Goal: Contribute content: Contribute content

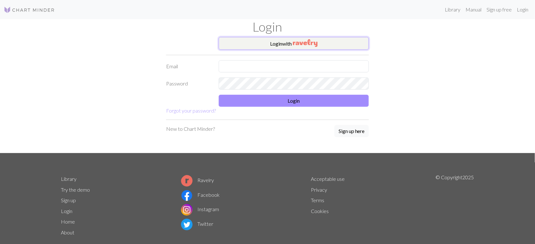
click at [260, 42] on button "Login with" at bounding box center [294, 43] width 150 height 13
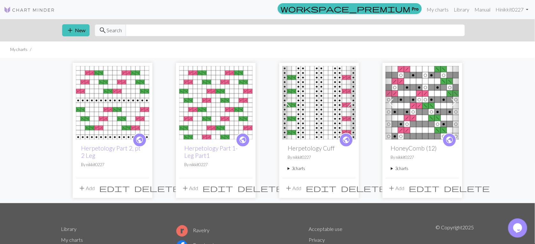
click at [238, 103] on img at bounding box center [215, 102] width 73 height 73
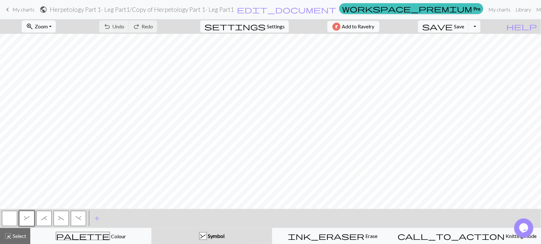
click at [4, 220] on button "button" at bounding box center [9, 218] width 15 height 15
drag, startPoint x: 32, startPoint y: 10, endPoint x: 341, endPoint y: 24, distance: 309.0
click at [32, 10] on span "My charts" at bounding box center [23, 9] width 22 height 6
click at [452, 26] on span "save" at bounding box center [437, 26] width 31 height 9
click at [24, 8] on span "My charts" at bounding box center [23, 9] width 22 height 6
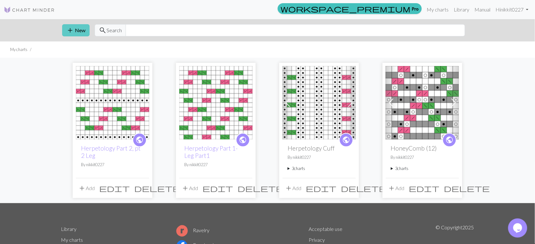
click at [72, 28] on span "add" at bounding box center [70, 30] width 8 height 9
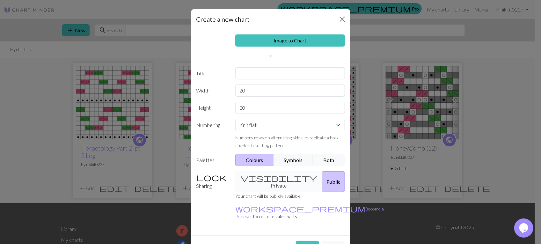
drag, startPoint x: 306, startPoint y: 101, endPoint x: 306, endPoint y: 90, distance: 10.5
click at [306, 97] on div "Image to Chart Title Width 20 Height 20 Numbering Knit flat Knit in the round L…" at bounding box center [270, 132] width 159 height 206
click at [306, 90] on input "20" at bounding box center [290, 90] width 110 height 12
type input "2"
type input "32"
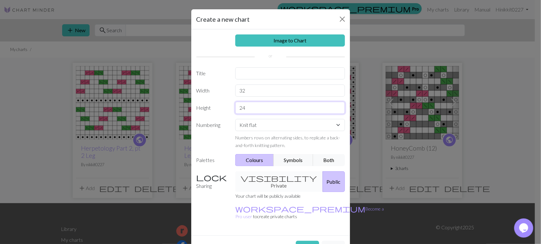
type input "24"
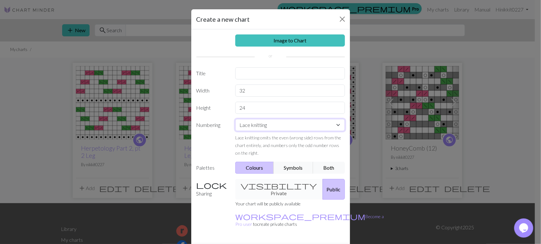
select select "round"
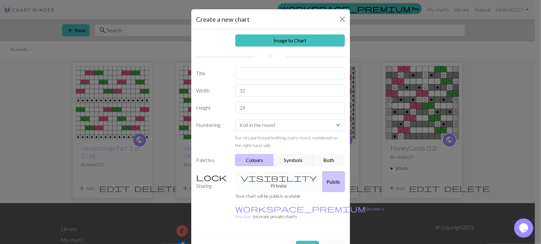
click at [336, 182] on button "Public" at bounding box center [333, 181] width 22 height 21
click at [317, 158] on button "Both" at bounding box center [329, 160] width 32 height 12
click at [307, 241] on button "Create" at bounding box center [307, 247] width 23 height 12
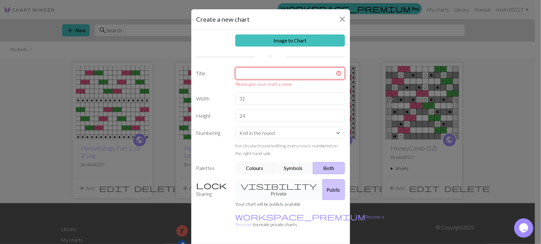
click at [242, 79] on input "text" at bounding box center [290, 73] width 110 height 12
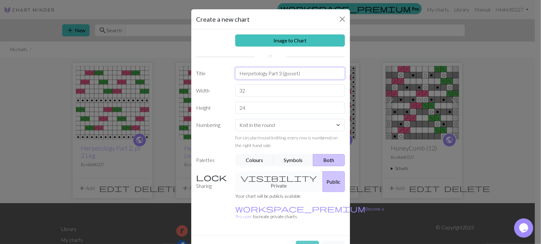
type input "Herpetology Part 3 (gusset)"
click at [310, 241] on button "Create" at bounding box center [307, 247] width 23 height 12
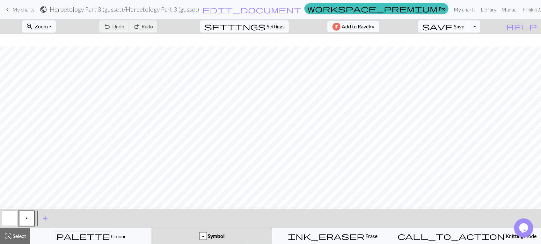
scroll to position [13, 0]
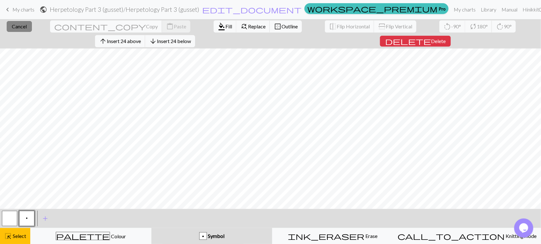
click at [21, 27] on button "close Cancel" at bounding box center [19, 26] width 25 height 11
click at [281, 29] on span "Outline" at bounding box center [289, 26] width 16 height 6
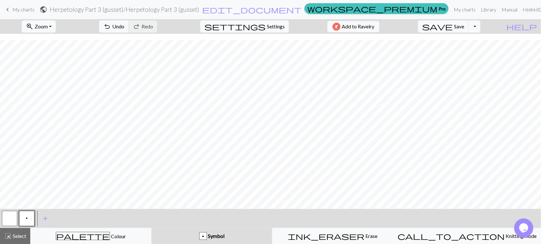
click at [32, 212] on button "p" at bounding box center [26, 218] width 15 height 15
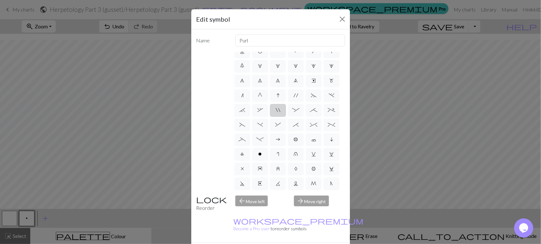
scroll to position [80, 0]
click at [258, 126] on span "o" at bounding box center [260, 123] width 4 height 5
click at [258, 187] on input "o" at bounding box center [260, 189] width 4 height 4
radio input "true"
type input "purl"
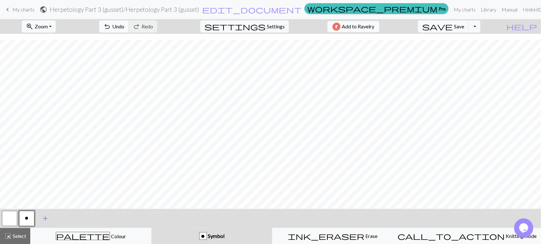
click at [43, 216] on span "add" at bounding box center [45, 218] width 8 height 9
click at [64, 218] on span "add" at bounding box center [63, 218] width 8 height 9
click at [80, 219] on span "add" at bounding box center [80, 218] width 8 height 9
click at [98, 218] on span "add" at bounding box center [97, 218] width 8 height 9
click at [45, 220] on button "button" at bounding box center [43, 218] width 15 height 15
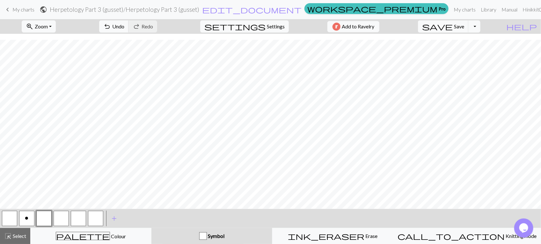
click at [39, 217] on button "button" at bounding box center [43, 218] width 15 height 15
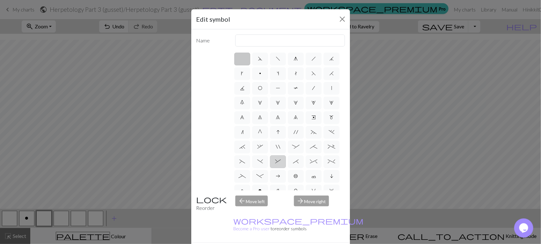
click at [281, 164] on span "&" at bounding box center [278, 161] width 6 height 5
click at [279, 162] on input "&" at bounding box center [277, 159] width 4 height 4
radio input "true"
type input "left part of right 3+ stitch cable, wyib"
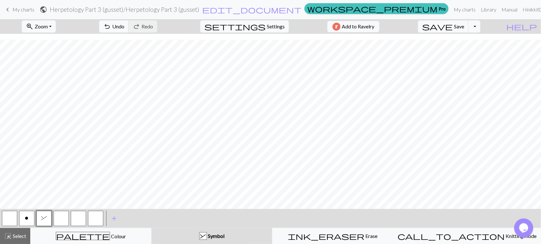
click at [63, 218] on button "button" at bounding box center [61, 218] width 15 height 15
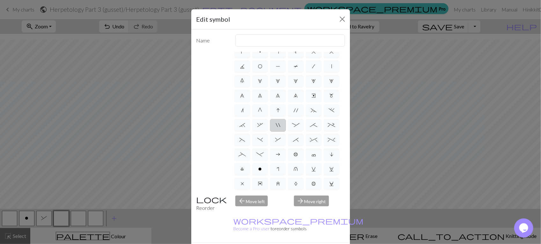
scroll to position [40, 0]
click at [288, 128] on label "*" at bounding box center [296, 121] width 16 height 13
click at [293, 157] on input "*" at bounding box center [295, 159] width 4 height 4
radio input "true"
type input "right part of right 3+ stitch cable, wyib"
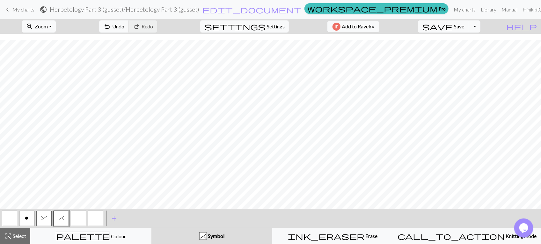
click at [81, 221] on button "button" at bounding box center [78, 218] width 15 height 15
click at [83, 221] on button "button" at bounding box center [78, 218] width 15 height 15
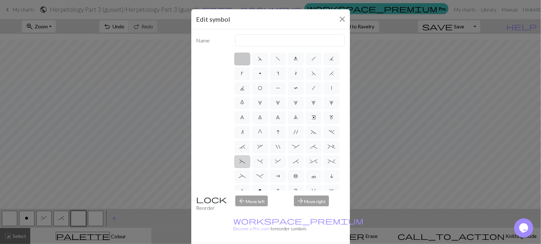
click at [250, 168] on label "(" at bounding box center [242, 161] width 16 height 13
click at [243, 162] on input "(" at bounding box center [241, 159] width 4 height 4
radio input "true"
type input "left part of left 3+ stitch cable, wyif"
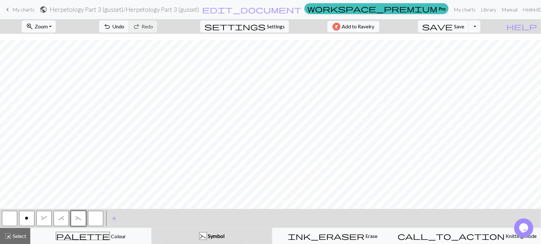
click at [93, 224] on button "button" at bounding box center [95, 218] width 15 height 15
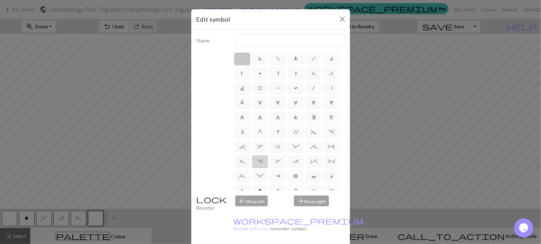
click at [268, 168] on label ")" at bounding box center [260, 161] width 16 height 13
click at [261, 162] on input ")" at bounding box center [259, 159] width 4 height 4
radio input "true"
type input "right part of left 3+ stitch cable, wyif"
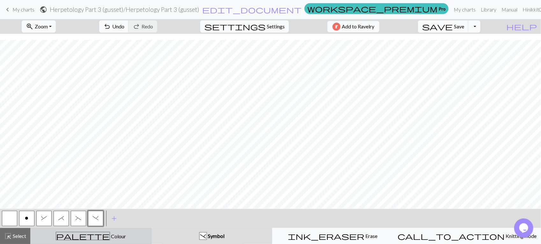
click at [126, 234] on div "palette Colour Colour" at bounding box center [90, 236] width 113 height 8
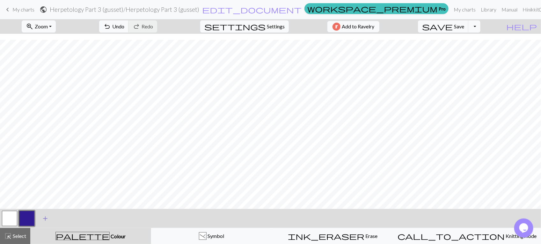
click at [49, 215] on span "add" at bounding box center [45, 218] width 8 height 9
click at [45, 216] on div "Edit colour Name CC2 Use advanced picker workspace_premium Become a Pro user to…" at bounding box center [270, 122] width 541 height 244
click at [45, 216] on button "button" at bounding box center [43, 218] width 15 height 15
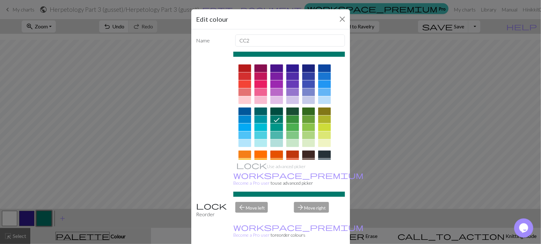
click at [292, 125] on div at bounding box center [292, 127] width 13 height 8
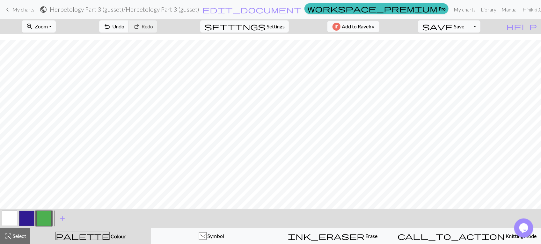
click at [31, 219] on button "button" at bounding box center [26, 218] width 15 height 15
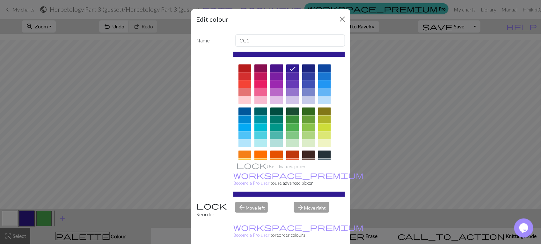
click at [256, 91] on div at bounding box center [260, 92] width 13 height 8
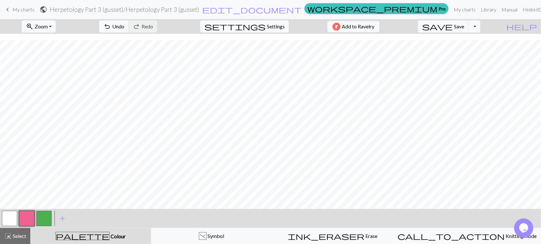
click at [5, 217] on button "button" at bounding box center [9, 218] width 15 height 15
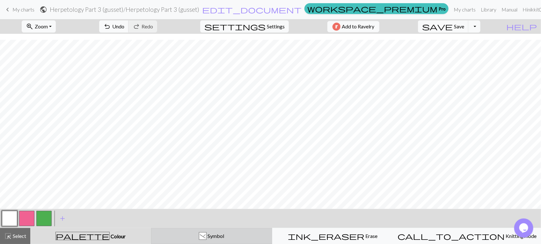
click at [224, 238] on span "Symbol" at bounding box center [215, 236] width 18 height 6
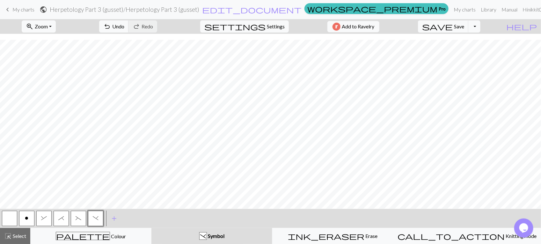
click at [29, 222] on button "o" at bounding box center [26, 218] width 15 height 15
click at [56, 22] on button "zoom_in Zoom Zoom" at bounding box center [39, 26] width 34 height 12
click at [58, 80] on button "50%" at bounding box center [47, 77] width 50 height 10
click at [33, 26] on span "zoom_in" at bounding box center [30, 26] width 8 height 9
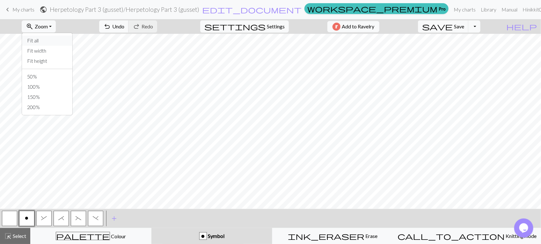
click at [47, 39] on button "Fit all" at bounding box center [47, 41] width 50 height 10
click at [101, 218] on button ")" at bounding box center [95, 218] width 15 height 15
click at [83, 216] on button "(" at bounding box center [78, 218] width 15 height 15
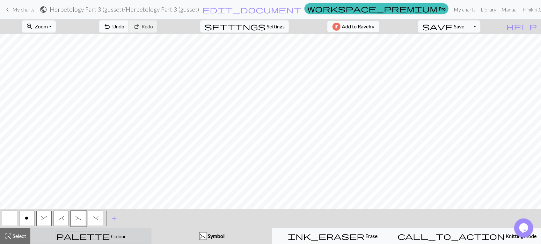
click at [128, 238] on div "palette Colour Colour" at bounding box center [90, 236] width 113 height 8
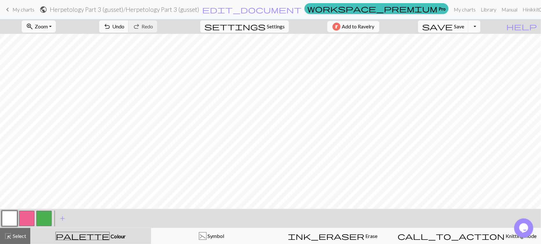
click at [48, 218] on button "button" at bounding box center [43, 218] width 15 height 15
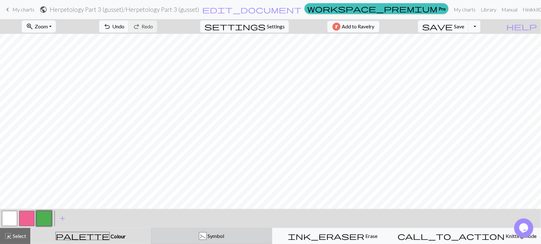
click at [185, 243] on button "( Symbol" at bounding box center [211, 236] width 121 height 16
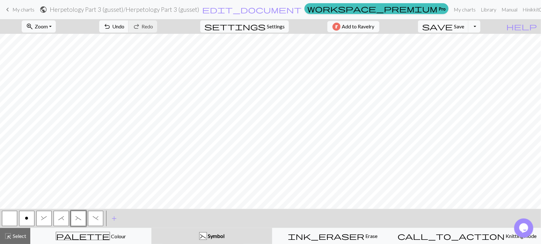
click at [95, 221] on button ")" at bounding box center [95, 218] width 15 height 15
click at [48, 217] on button "&" at bounding box center [43, 218] width 15 height 15
click at [59, 217] on span "*" at bounding box center [61, 217] width 6 height 5
click at [45, 218] on span "&" at bounding box center [44, 217] width 6 height 5
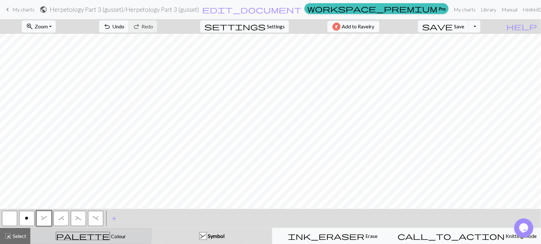
click at [123, 240] on div "palette Colour Colour" at bounding box center [90, 236] width 113 height 8
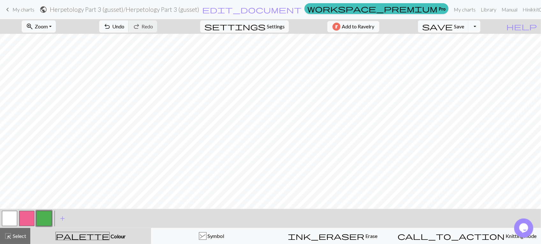
click at [26, 217] on button "button" at bounding box center [26, 218] width 15 height 15
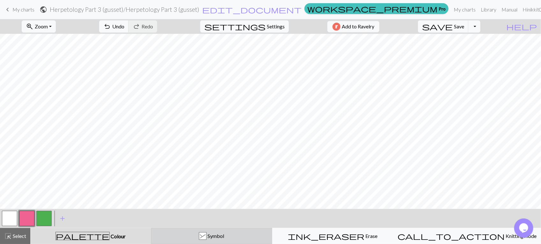
click at [205, 235] on div "& Symbol" at bounding box center [211, 236] width 113 height 8
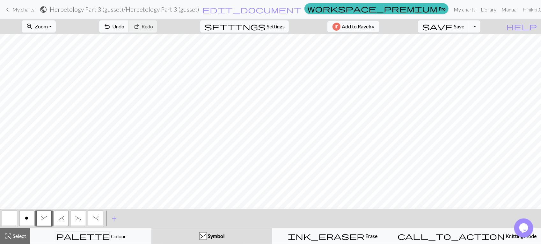
click at [64, 219] on button "*" at bounding box center [61, 218] width 15 height 15
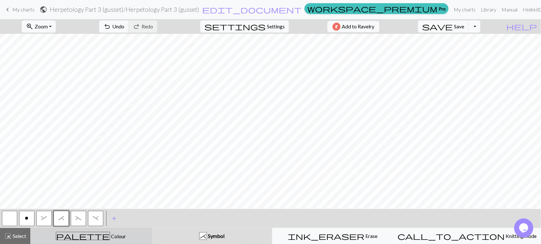
click at [102, 243] on html "This website uses cookies to ensure you get the best experience on our website.…" at bounding box center [270, 122] width 541 height 244
click at [66, 234] on div "palette Colour Colour" at bounding box center [90, 236] width 113 height 8
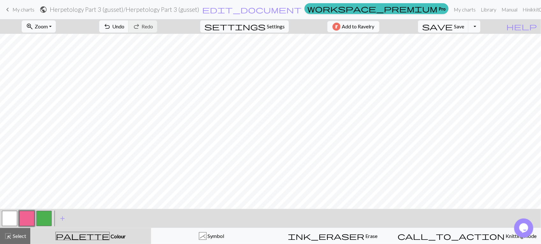
click at [28, 219] on button "button" at bounding box center [26, 218] width 15 height 15
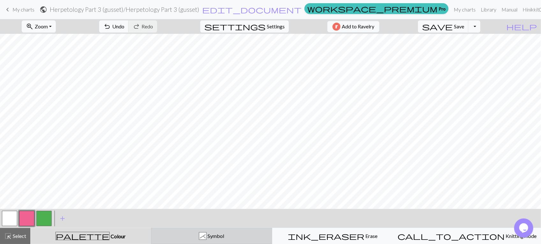
click at [254, 241] on button "* Symbol" at bounding box center [211, 236] width 121 height 16
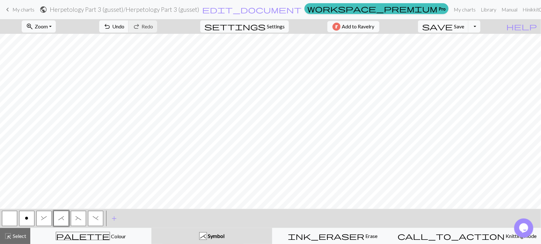
click at [45, 219] on span "&" at bounding box center [44, 217] width 6 height 5
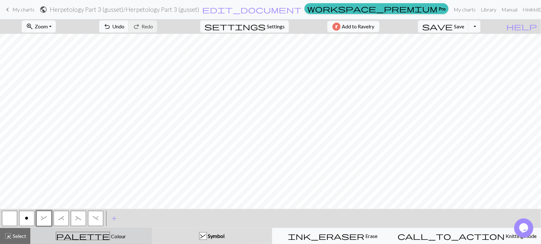
click at [143, 234] on div "palette Colour Colour" at bounding box center [90, 236] width 113 height 8
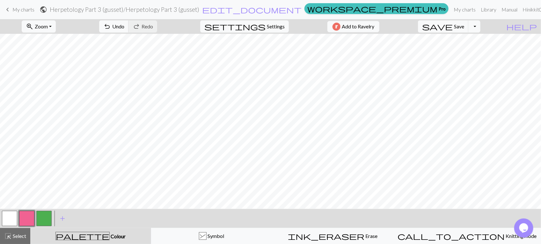
click at [31, 219] on button "button" at bounding box center [26, 218] width 15 height 15
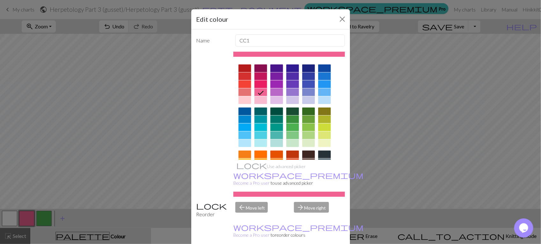
click at [303, 243] on html "This website uses cookies to ensure you get the best experience on our website.…" at bounding box center [270, 122] width 541 height 244
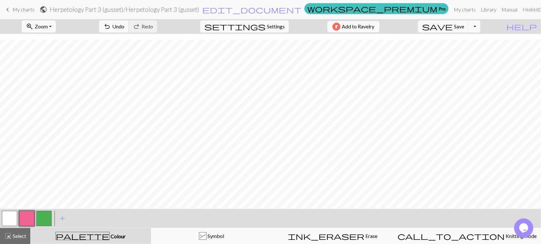
scroll to position [6, 0]
click at [53, 30] on button "zoom_in Zoom Zoom" at bounding box center [39, 26] width 34 height 12
click at [55, 41] on button "Fit all" at bounding box center [47, 41] width 50 height 10
click at [124, 28] on span "Undo" at bounding box center [118, 26] width 12 height 6
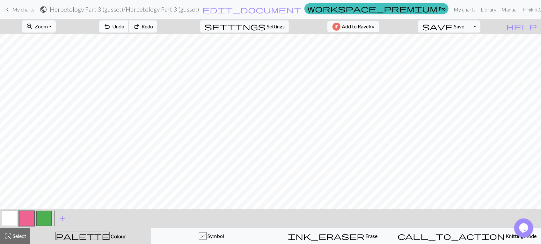
click at [124, 28] on span "Undo" at bounding box center [118, 26] width 12 height 6
click at [10, 215] on button "button" at bounding box center [9, 218] width 15 height 15
click at [29, 217] on button "button" at bounding box center [26, 218] width 15 height 15
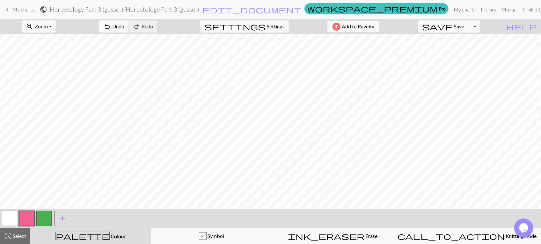
click at [27, 220] on button "button" at bounding box center [26, 218] width 15 height 15
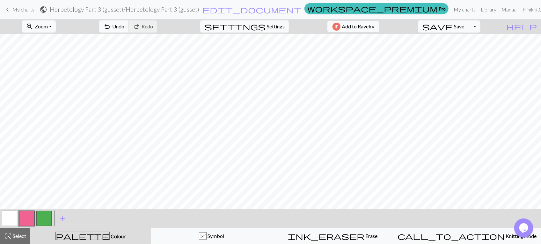
click at [12, 219] on button "button" at bounding box center [9, 218] width 15 height 15
click at [32, 223] on button "button" at bounding box center [26, 218] width 15 height 15
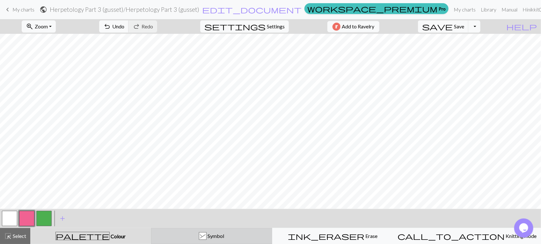
click at [241, 236] on div "& Symbol" at bounding box center [211, 236] width 113 height 8
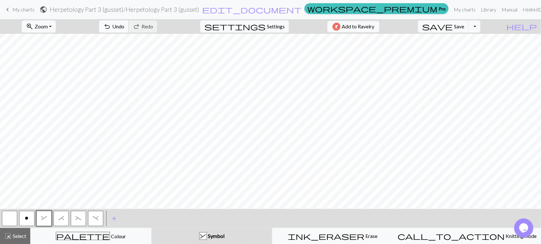
click at [111, 23] on span "undo" at bounding box center [107, 26] width 8 height 9
click at [61, 220] on span "*" at bounding box center [61, 217] width 6 height 5
click at [13, 215] on button "button" at bounding box center [9, 218] width 15 height 15
click at [37, 224] on button "&" at bounding box center [43, 218] width 15 height 15
click at [13, 220] on button "button" at bounding box center [9, 218] width 15 height 15
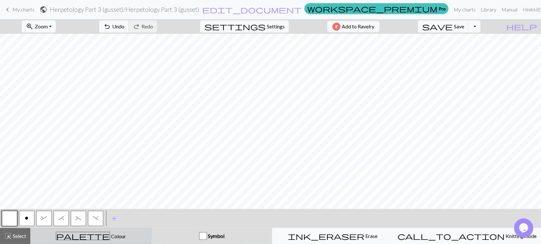
click at [39, 236] on div "palette Colour Colour" at bounding box center [90, 236] width 113 height 8
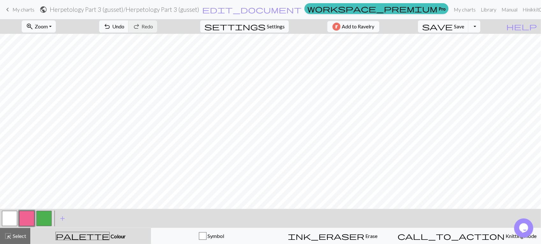
click at [50, 219] on button "button" at bounding box center [43, 218] width 15 height 15
click at [129, 27] on button "undo Undo Undo" at bounding box center [114, 26] width 30 height 12
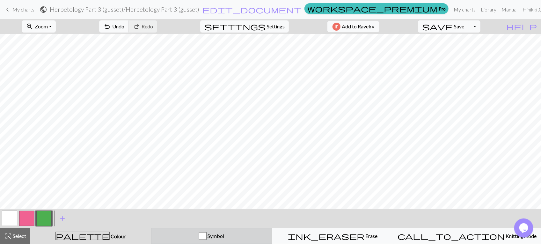
click at [206, 234] on div "button" at bounding box center [203, 236] width 8 height 8
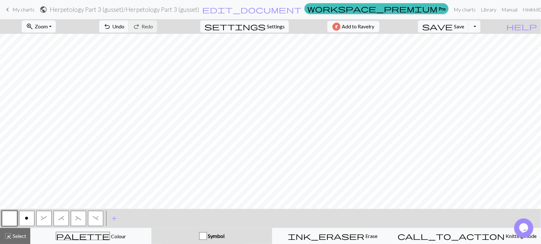
click at [81, 222] on button "(" at bounding box center [78, 218] width 15 height 15
click at [93, 221] on button ")" at bounding box center [95, 218] width 15 height 15
click at [11, 220] on button "button" at bounding box center [9, 218] width 15 height 15
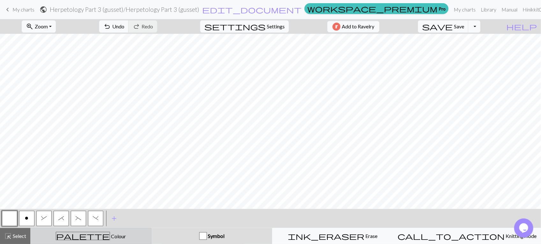
click at [80, 240] on button "palette Colour Colour" at bounding box center [90, 236] width 121 height 16
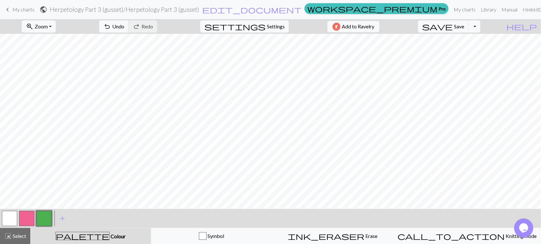
click at [27, 213] on button "button" at bounding box center [26, 218] width 15 height 15
click at [13, 220] on button "button" at bounding box center [9, 218] width 15 height 15
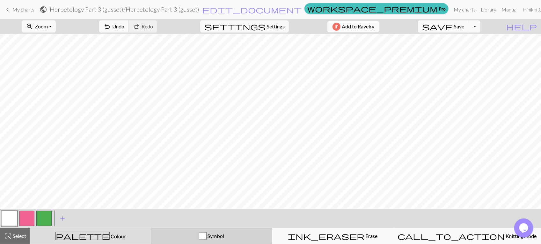
click at [241, 241] on button "Symbol" at bounding box center [211, 236] width 121 height 16
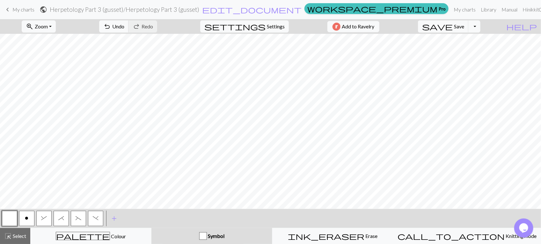
click at [8, 220] on button "button" at bounding box center [9, 218] width 15 height 15
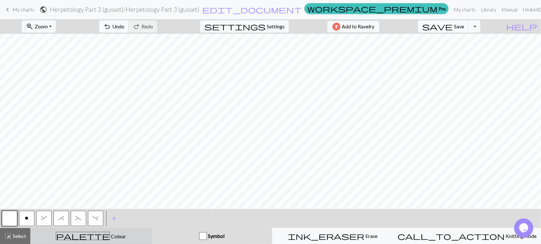
click at [117, 241] on button "palette Colour Colour" at bounding box center [90, 236] width 121 height 16
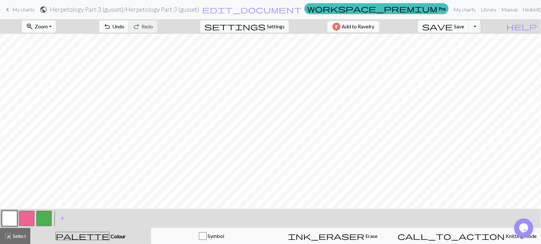
click at [28, 216] on button "button" at bounding box center [26, 218] width 15 height 15
click at [49, 220] on button "button" at bounding box center [43, 218] width 15 height 15
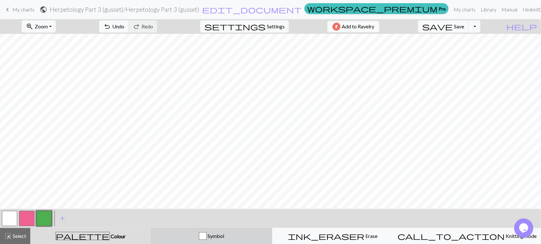
click at [242, 241] on button "Symbol" at bounding box center [211, 236] width 121 height 16
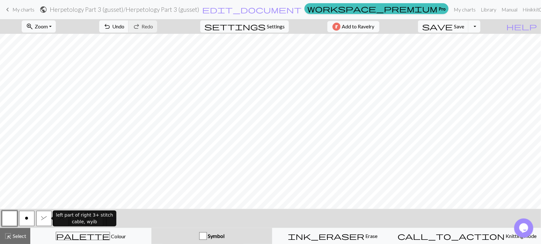
click at [46, 223] on button "&" at bounding box center [43, 218] width 15 height 15
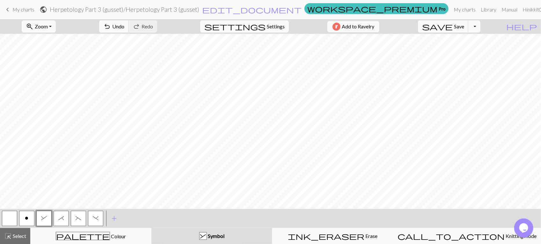
click at [58, 218] on button "*" at bounding box center [61, 218] width 15 height 15
click at [79, 220] on span "(" at bounding box center [79, 217] width 6 height 5
click at [124, 26] on span "Undo" at bounding box center [118, 26] width 12 height 6
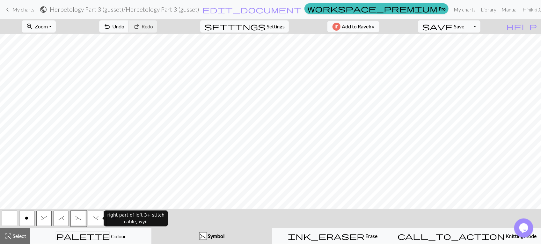
drag, startPoint x: 95, startPoint y: 216, endPoint x: 95, endPoint y: 208, distance: 8.0
click at [95, 216] on span ")" at bounding box center [96, 217] width 6 height 5
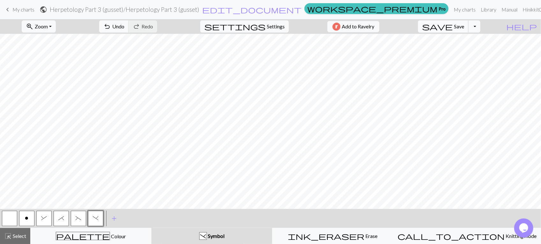
click at [464, 29] on span "Save" at bounding box center [459, 26] width 10 height 6
click at [11, 222] on button "button" at bounding box center [9, 218] width 15 height 15
click at [7, 8] on span "keyboard_arrow_left" at bounding box center [8, 9] width 8 height 9
click at [452, 24] on span "save" at bounding box center [437, 26] width 31 height 9
click at [7, 8] on span "keyboard_arrow_left" at bounding box center [8, 9] width 8 height 9
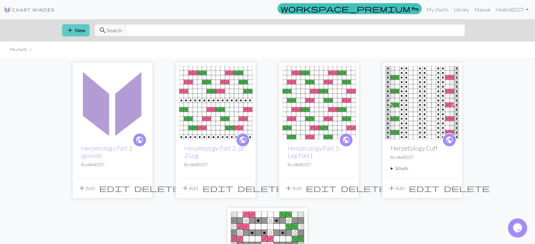
click at [82, 29] on button "add New" at bounding box center [75, 30] width 27 height 12
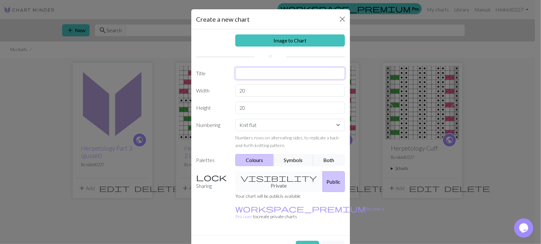
click at [273, 75] on input "text" at bounding box center [290, 73] width 110 height 12
type input "Herpetology Part 4 Foot"
drag, startPoint x: 264, startPoint y: 92, endPoint x: 207, endPoint y: 104, distance: 57.7
click at [207, 104] on div "Image to Chart Title Herpetology Part 4 Foot Width 20 Height 20 Numbering Knit …" at bounding box center [270, 132] width 159 height 206
type input "32"
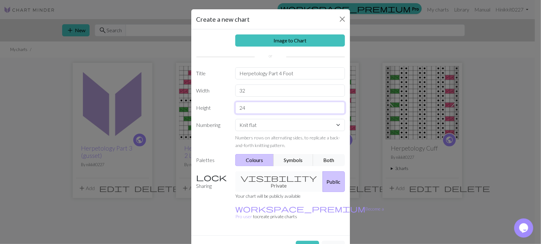
type input "24"
click at [330, 126] on select "Knit flat Knit in the round Lace knitting Cross stitch" at bounding box center [290, 125] width 110 height 12
select select "round"
click at [235, 119] on select "Knit flat Knit in the round Lace knitting Cross stitch" at bounding box center [290, 125] width 110 height 12
click at [323, 160] on button "Both" at bounding box center [329, 160] width 32 height 12
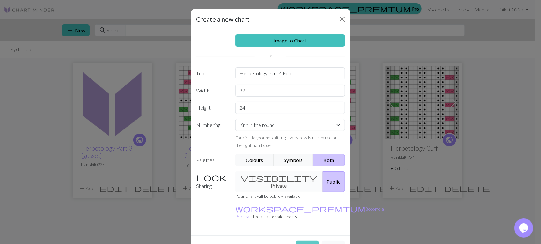
click at [309, 241] on button "Create" at bounding box center [307, 247] width 23 height 12
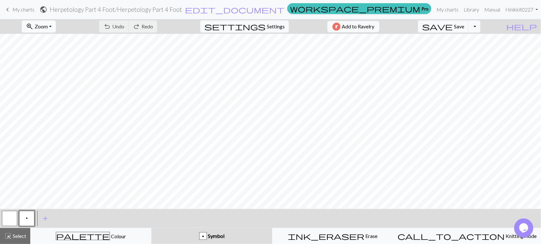
click at [48, 25] on span "Zoom" at bounding box center [41, 26] width 13 height 6
click at [57, 40] on button "Fit all" at bounding box center [47, 41] width 50 height 10
click at [23, 221] on button "p" at bounding box center [26, 218] width 15 height 15
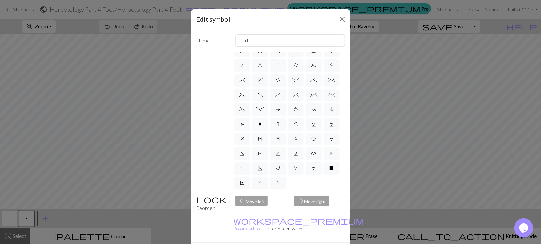
scroll to position [110, 0]
click at [258, 121] on span "o" at bounding box center [260, 123] width 4 height 5
click at [258, 187] on input "o" at bounding box center [260, 189] width 4 height 4
radio input "true"
type input "purl"
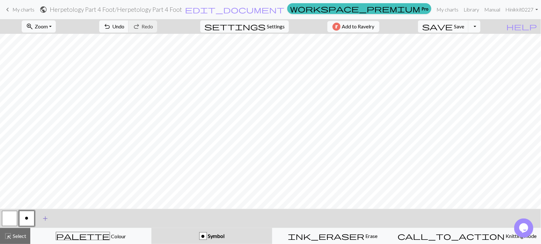
click at [46, 214] on span "add" at bounding box center [45, 218] width 8 height 9
click at [62, 219] on span "add" at bounding box center [63, 218] width 8 height 9
click at [77, 216] on span "add" at bounding box center [80, 218] width 8 height 9
click at [91, 218] on button "add Add a symbol" at bounding box center [97, 218] width 16 height 16
click at [45, 216] on button "button" at bounding box center [43, 218] width 15 height 15
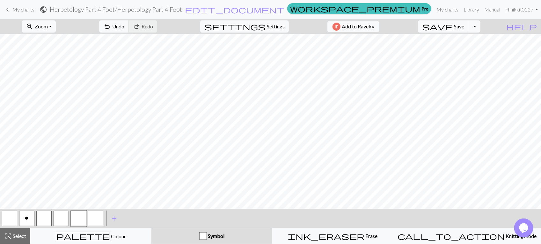
click at [45, 216] on button "button" at bounding box center [43, 218] width 15 height 15
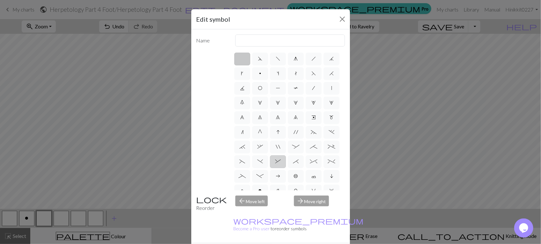
click at [281, 164] on span "&" at bounding box center [278, 161] width 6 height 5
click at [279, 162] on input "&" at bounding box center [277, 159] width 4 height 4
radio input "true"
type input "left part of right 3+ stitch cable, wyib"
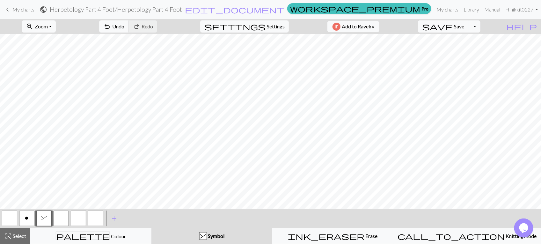
click at [64, 216] on button "button" at bounding box center [61, 218] width 15 height 15
click at [64, 216] on div "Edit symbol Name d f g h j k p s t F H J O P T / | 0 1 2 3 4 5 6 7 8 9 e m n G …" at bounding box center [270, 122] width 541 height 244
click at [64, 220] on button "button" at bounding box center [61, 218] width 15 height 15
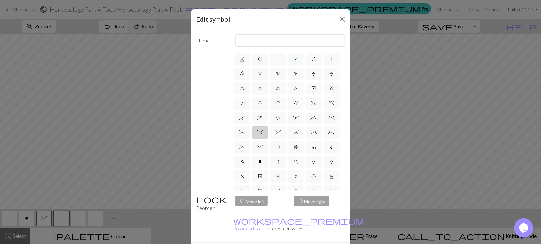
scroll to position [40, 0]
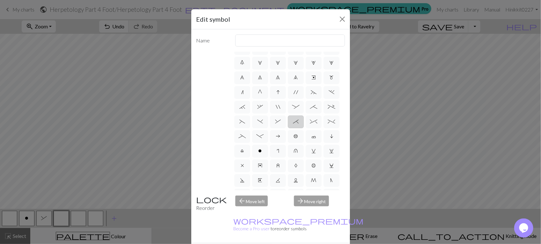
click at [288, 128] on label "*" at bounding box center [296, 121] width 16 height 13
click at [293, 157] on input "*" at bounding box center [295, 159] width 4 height 4
radio input "true"
type input "right part of right 3+ stitch cable, wyib"
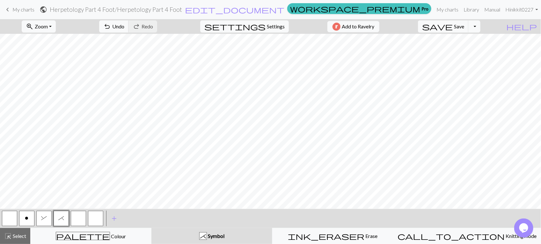
click at [80, 221] on button "button" at bounding box center [78, 218] width 15 height 15
click at [80, 221] on div "Edit symbol Name d f g h j k p s t F H J O P T / | 0 1 2 3 4 5 6 7 8 9 e m n G …" at bounding box center [270, 122] width 541 height 244
click at [77, 217] on button "button" at bounding box center [78, 218] width 15 height 15
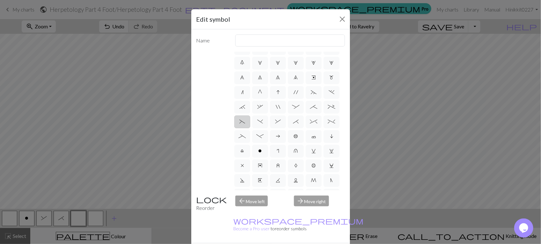
click at [250, 128] on label "(" at bounding box center [242, 121] width 16 height 13
click at [243, 157] on input "(" at bounding box center [241, 159] width 4 height 4
radio input "true"
type input "left part of left 3+ stitch cable, wyif"
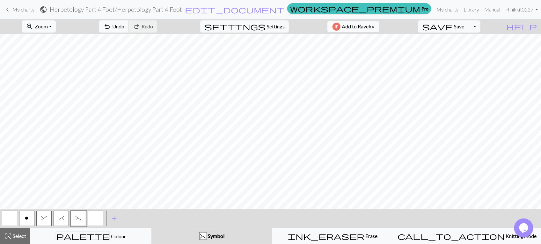
click at [94, 220] on button "button" at bounding box center [95, 218] width 15 height 15
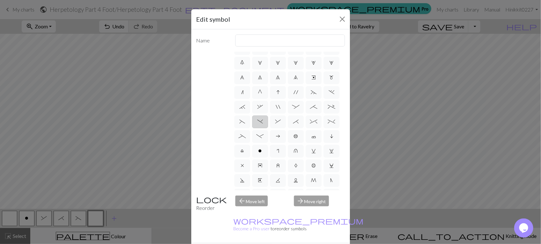
click at [263, 124] on span ")" at bounding box center [260, 121] width 6 height 5
click at [261, 157] on input ")" at bounding box center [259, 159] width 4 height 4
radio input "true"
type input "right part of left 3+ stitch cable, wyif"
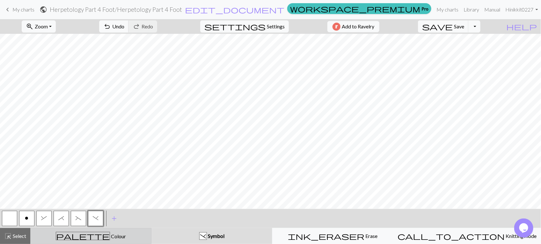
click at [126, 240] on div "palette Colour Colour" at bounding box center [90, 236] width 113 height 8
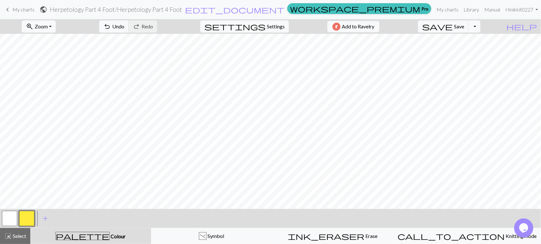
click at [30, 222] on button "button" at bounding box center [26, 218] width 15 height 15
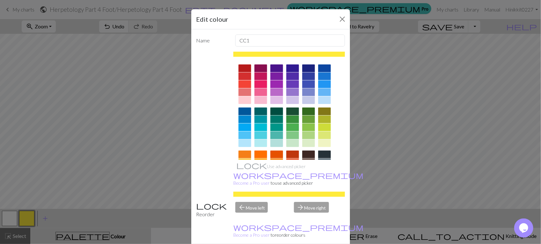
click at [256, 94] on div at bounding box center [260, 92] width 13 height 8
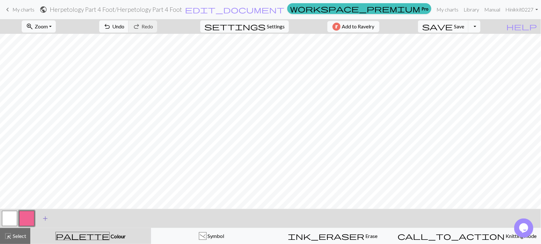
click at [44, 219] on span "add" at bounding box center [45, 218] width 8 height 9
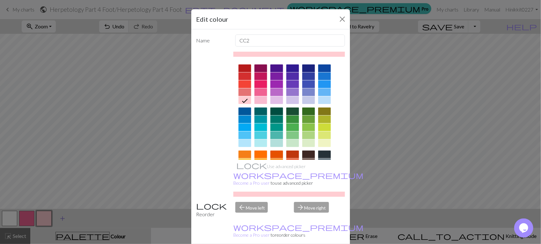
click at [44, 219] on div "Edit colour Name CC2 Use advanced picker workspace_premium Become a Pro user to…" at bounding box center [270, 122] width 541 height 244
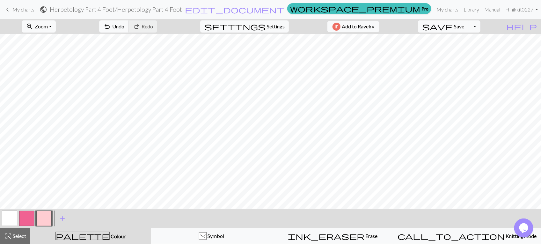
click at [46, 217] on button "button" at bounding box center [43, 218] width 15 height 15
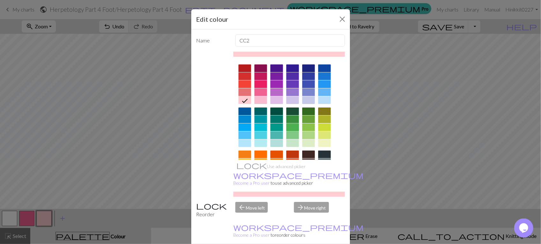
click at [287, 127] on div at bounding box center [292, 127] width 13 height 8
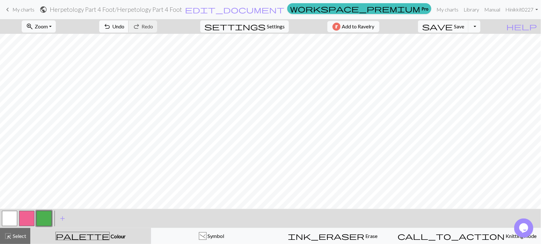
click at [124, 25] on span "Undo" at bounding box center [118, 26] width 12 height 6
click at [129, 27] on button "undo Undo Undo" at bounding box center [114, 26] width 30 height 12
click at [157, 25] on button "redo Redo Redo" at bounding box center [142, 26] width 29 height 12
click at [7, 218] on button "button" at bounding box center [9, 218] width 15 height 15
click at [45, 222] on button "button" at bounding box center [43, 218] width 15 height 15
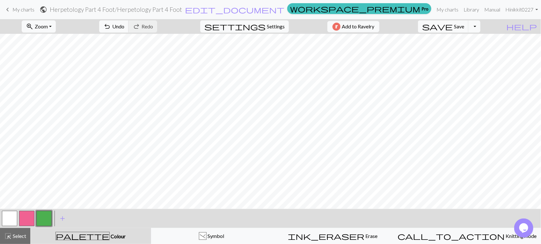
click at [30, 219] on button "button" at bounding box center [26, 218] width 15 height 15
click at [124, 25] on span "Undo" at bounding box center [118, 26] width 12 height 6
click at [111, 27] on span "undo" at bounding box center [107, 26] width 8 height 9
click at [111, 25] on span "undo" at bounding box center [107, 26] width 8 height 9
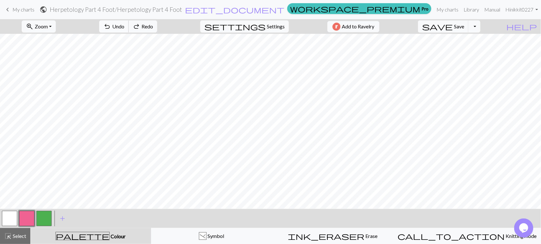
click at [111, 25] on span "undo" at bounding box center [107, 26] width 8 height 9
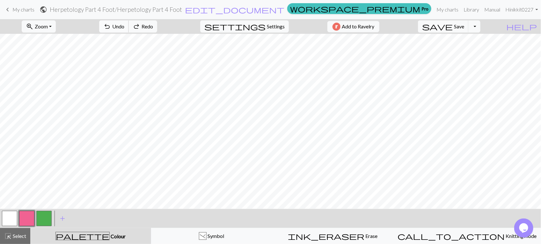
click at [111, 25] on span "undo" at bounding box center [107, 26] width 8 height 9
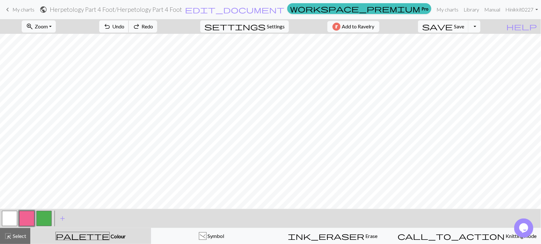
click at [111, 25] on span "undo" at bounding box center [107, 26] width 8 height 9
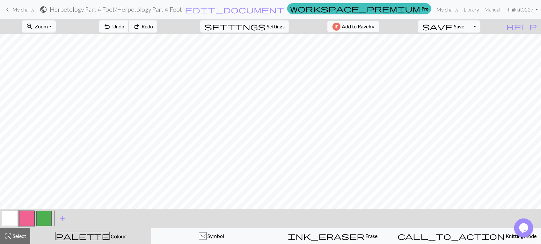
click at [111, 25] on span "undo" at bounding box center [107, 26] width 8 height 9
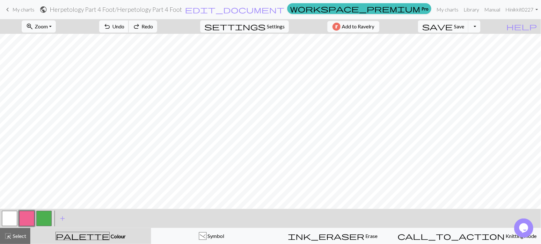
click at [111, 25] on span "undo" at bounding box center [107, 26] width 8 height 9
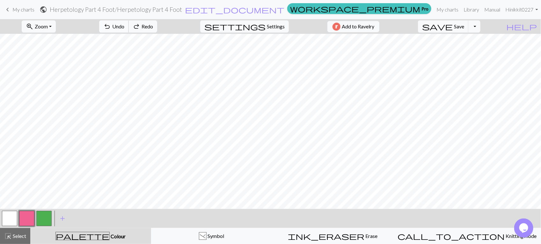
click at [111, 25] on span "undo" at bounding box center [107, 26] width 8 height 9
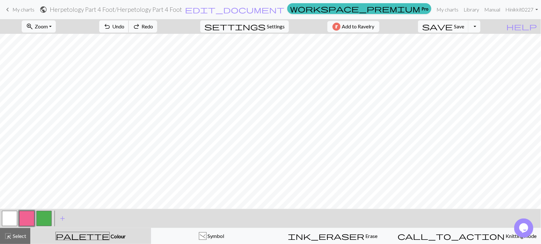
click at [111, 25] on span "undo" at bounding box center [107, 26] width 8 height 9
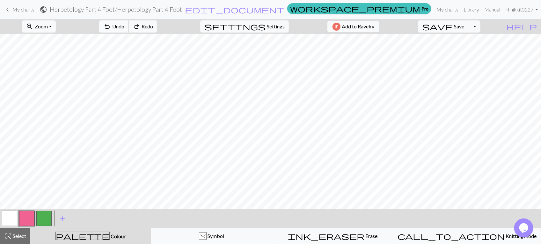
click at [111, 25] on span "undo" at bounding box center [107, 26] width 8 height 9
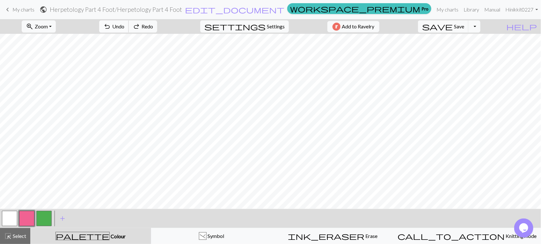
click at [111, 25] on span "undo" at bounding box center [107, 26] width 8 height 9
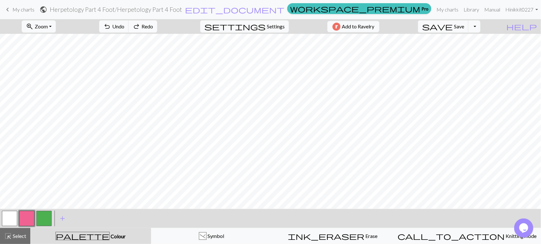
click at [157, 25] on button "redo Redo Redo" at bounding box center [142, 26] width 29 height 12
click at [110, 238] on span "Colour" at bounding box center [118, 236] width 16 height 6
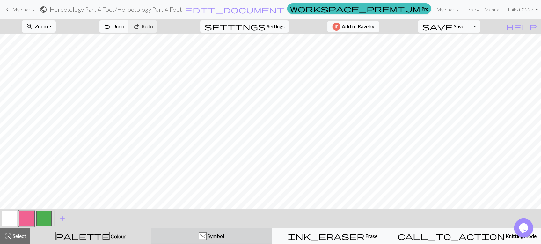
click at [199, 236] on div ") Symbol" at bounding box center [211, 236] width 113 height 8
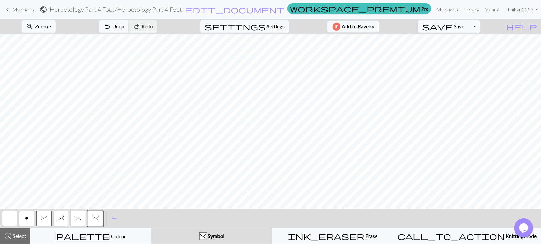
click at [43, 221] on button "&" at bounding box center [43, 218] width 15 height 15
click at [61, 223] on button "*" at bounding box center [61, 218] width 15 height 15
click at [129, 29] on button "undo Undo Undo" at bounding box center [114, 26] width 30 height 12
click at [77, 220] on span "(" at bounding box center [79, 217] width 6 height 5
click at [97, 219] on span ")" at bounding box center [96, 217] width 6 height 5
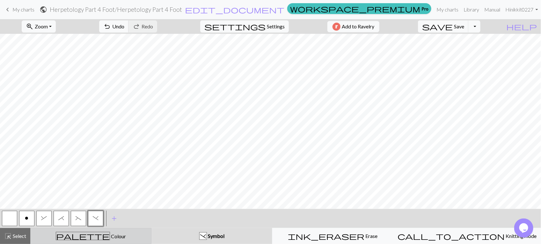
click at [107, 236] on div "palette Colour Colour" at bounding box center [90, 236] width 113 height 8
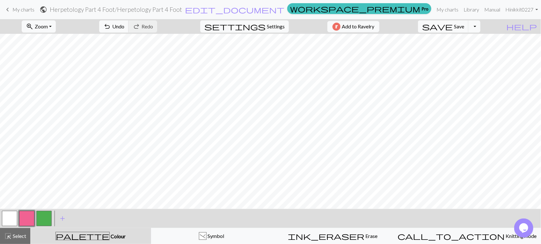
click at [13, 219] on button "button" at bounding box center [9, 218] width 15 height 15
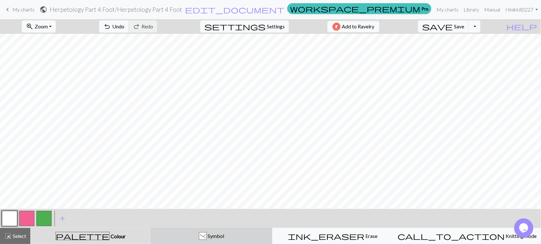
click at [171, 232] on div ") Symbol" at bounding box center [211, 236] width 113 height 8
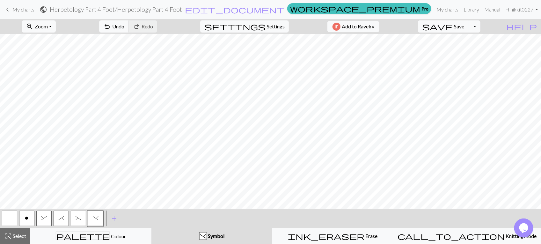
click at [21, 220] on button "o" at bounding box center [26, 218] width 15 height 15
click at [111, 26] on span "undo" at bounding box center [107, 26] width 8 height 9
click at [466, 23] on button "save Save Save" at bounding box center [443, 26] width 51 height 12
click at [466, 28] on button "save Save Save" at bounding box center [443, 26] width 51 height 12
click at [10, 222] on button "button" at bounding box center [9, 218] width 15 height 15
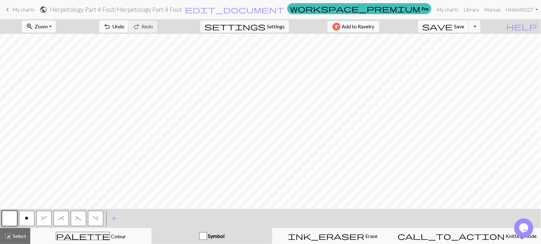
click at [452, 26] on span "save" at bounding box center [437, 26] width 31 height 9
